Goal: Contribute content

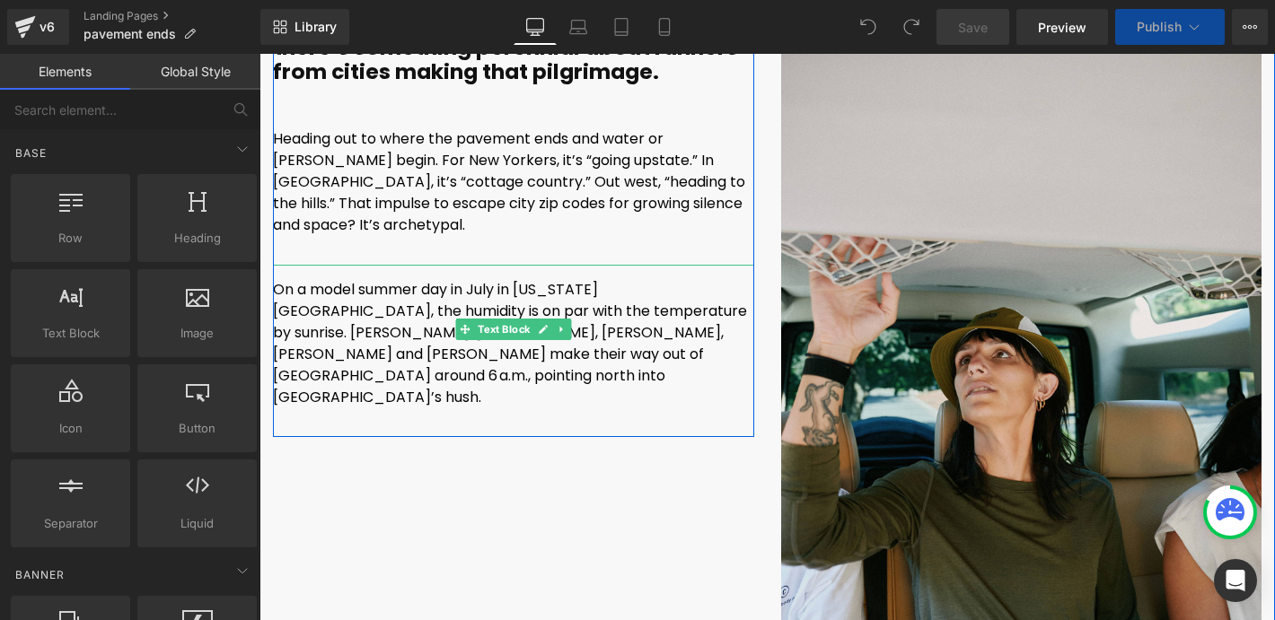
scroll to position [937, 0]
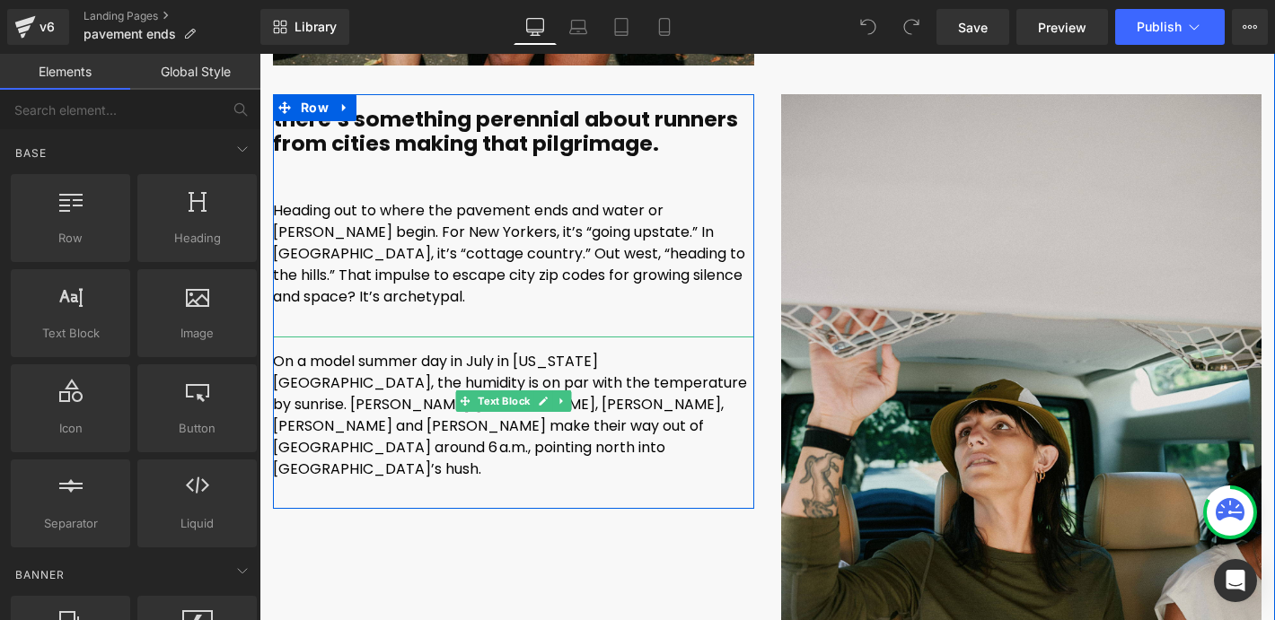
click at [386, 381] on font "On a model summer day in July in [US_STATE][GEOGRAPHIC_DATA], the humidity is o…" at bounding box center [510, 415] width 474 height 128
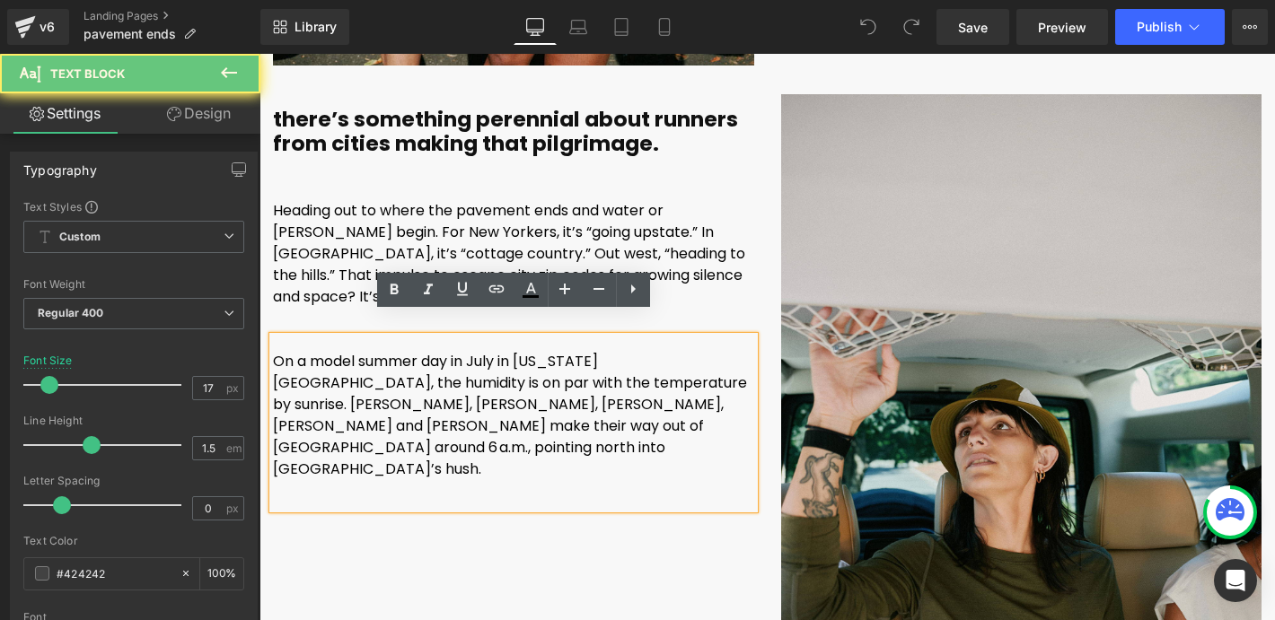
click at [368, 381] on font "On a model summer day in July in [US_STATE][GEOGRAPHIC_DATA], the humidity is o…" at bounding box center [510, 415] width 474 height 128
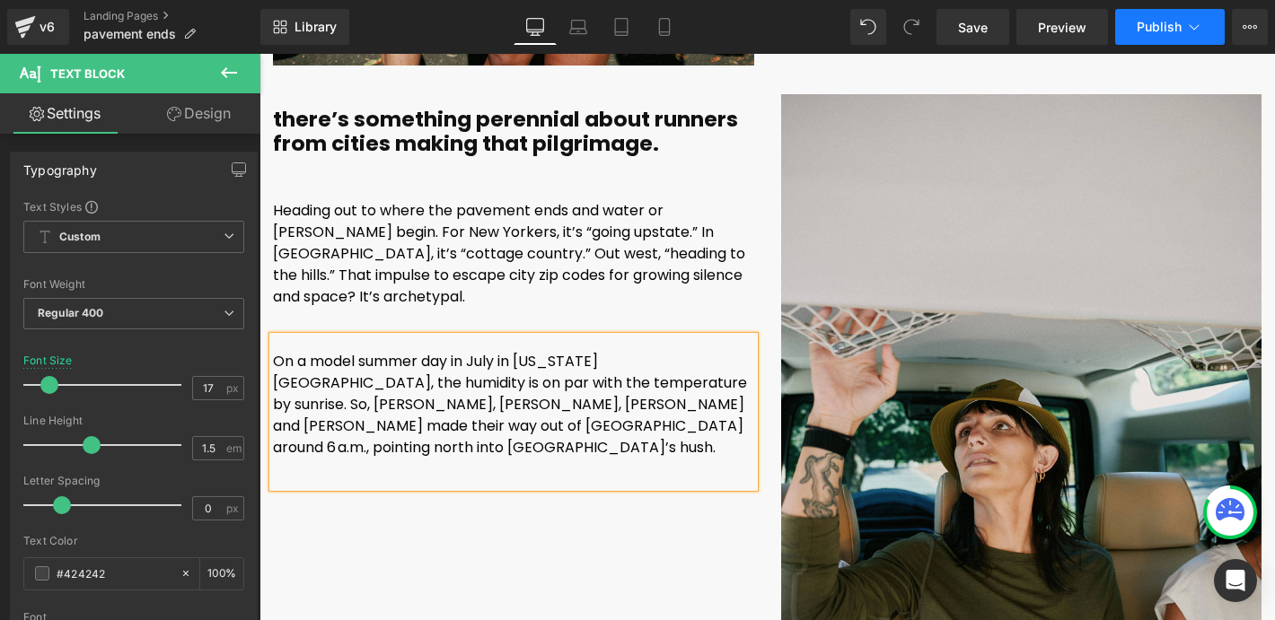
click at [1151, 39] on button "Publish" at bounding box center [1170, 27] width 110 height 36
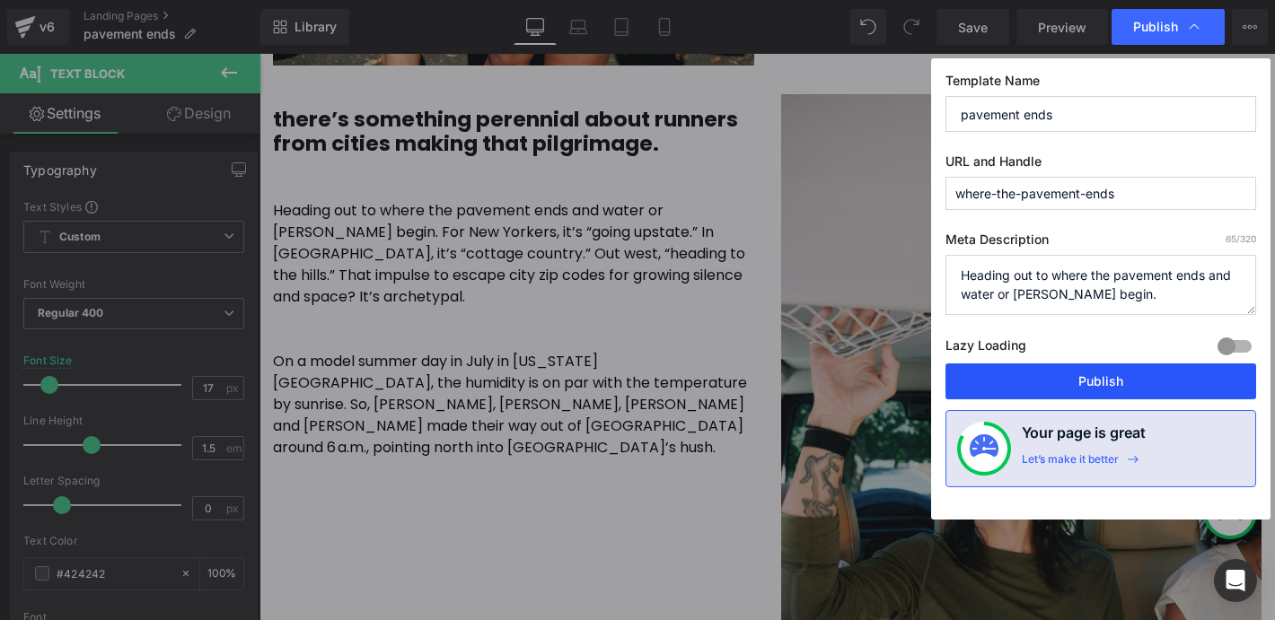
drag, startPoint x: 1113, startPoint y: 383, endPoint x: 378, endPoint y: 383, distance: 734.5
click at [1113, 383] on button "Publish" at bounding box center [1101, 382] width 311 height 36
